Goal: Ask a question

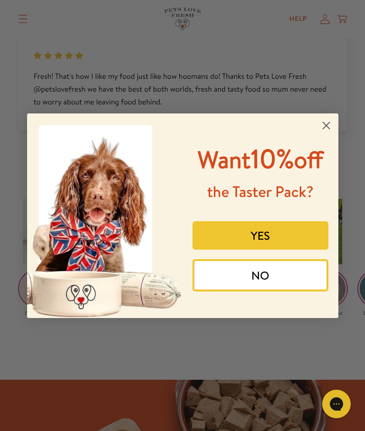
scroll to position [1704, 0]
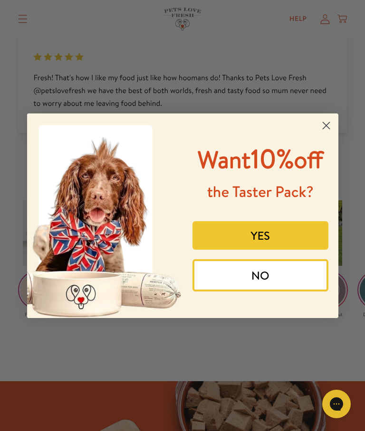
click at [325, 117] on circle "Close dialog" at bounding box center [326, 125] width 16 height 16
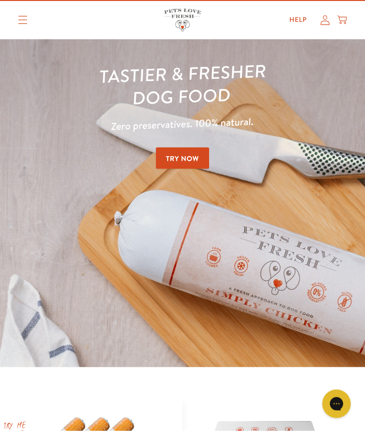
scroll to position [0, 0]
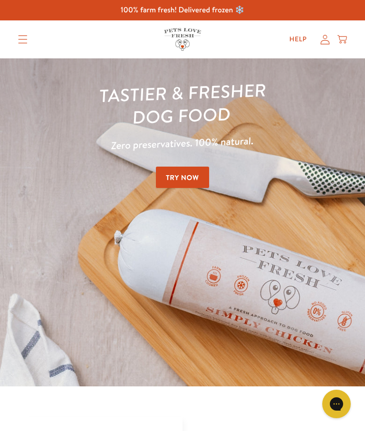
click at [338, 401] on icon "Gorgias live chat" at bounding box center [336, 403] width 9 height 9
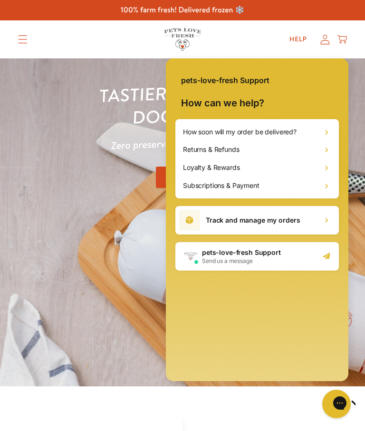
click at [250, 255] on h2 "pets-love-fresh Support" at bounding box center [241, 252] width 79 height 9
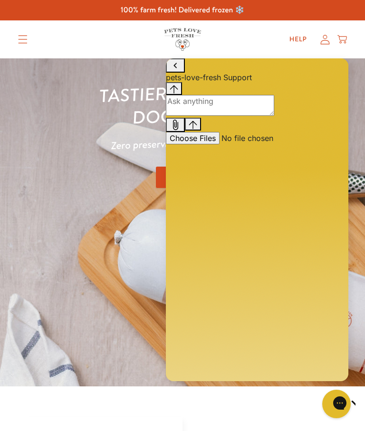
click at [212, 116] on textarea "live chat message input" at bounding box center [220, 105] width 108 height 21
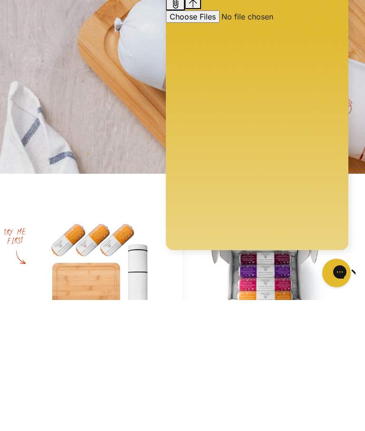
type textarea "How much at full price & how many do you get?"
click at [364, 272] on icon "Gorgias live chat" at bounding box center [369, 271] width 9 height 9
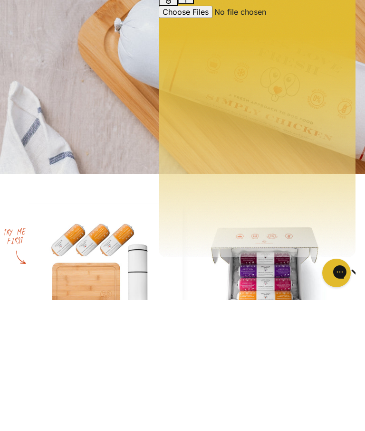
scroll to position [213, 0]
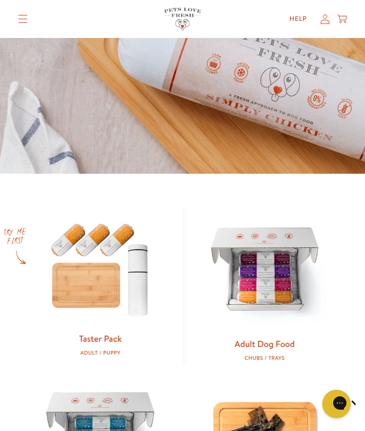
click at [364, 400] on icon "Gorgias live chat" at bounding box center [369, 402] width 9 height 9
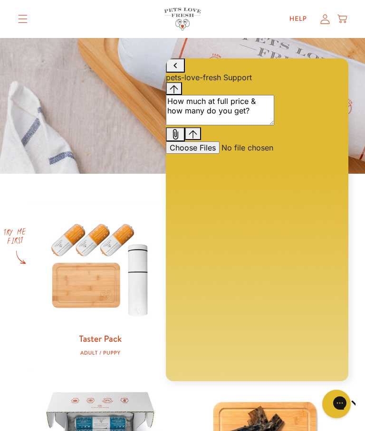
click at [197, 139] on icon "Send message" at bounding box center [193, 134] width 9 height 9
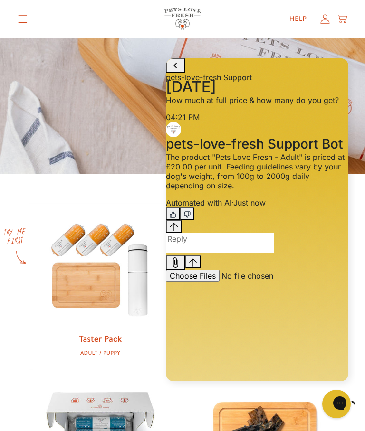
click at [199, 254] on textarea "live chat message input" at bounding box center [220, 243] width 108 height 21
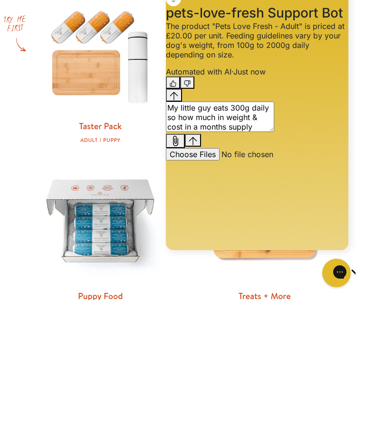
type textarea "My little guy eats 300g daily so how much in weight & cost in a months supply"
click at [197, 145] on icon "Send message" at bounding box center [193, 141] width 8 height 8
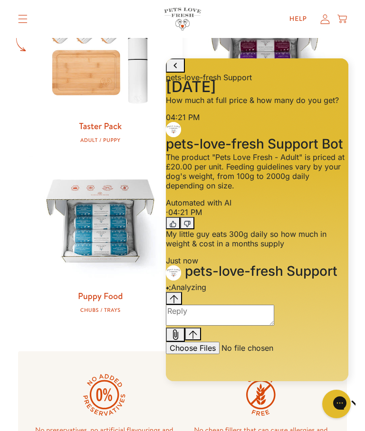
scroll to position [39, 0]
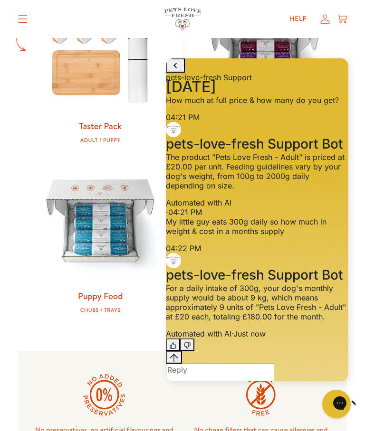
click at [199, 364] on textarea "live chat message input" at bounding box center [220, 374] width 108 height 21
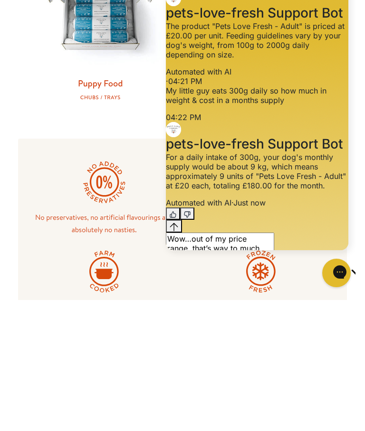
type textarea "Wow…out of my price range..that’s way to much money"
click at [201, 265] on button "Send message" at bounding box center [193, 271] width 16 height 13
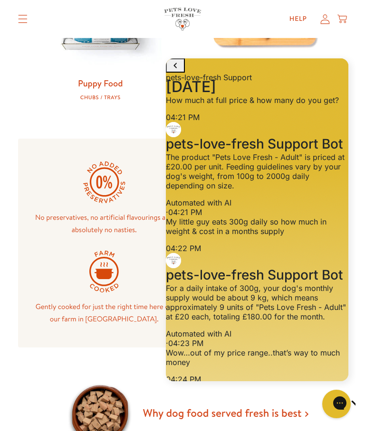
scroll to position [57, 0]
